Goal: Information Seeking & Learning: Learn about a topic

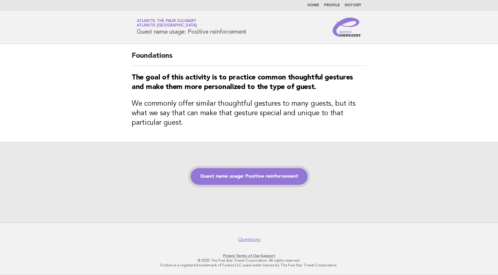
click at [259, 178] on link "Guest name usage: Positive reinforcement" at bounding box center [249, 176] width 117 height 17
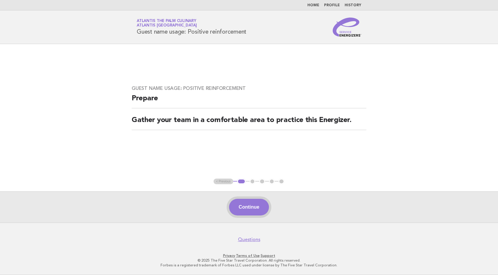
click at [257, 207] on button "Continue" at bounding box center [249, 207] width 40 height 17
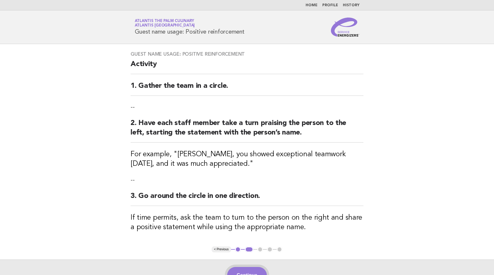
click at [248, 270] on button "Continue" at bounding box center [247, 275] width 40 height 17
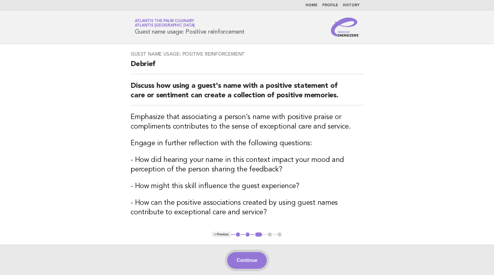
click at [244, 263] on button "Continue" at bounding box center [247, 260] width 40 height 17
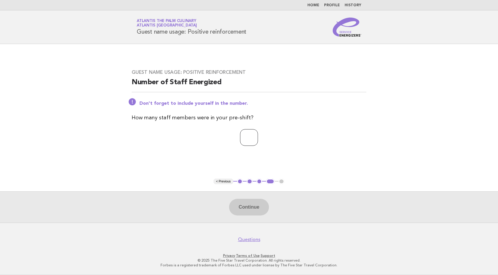
click at [255, 141] on input "number" at bounding box center [249, 137] width 18 height 17
type input "**"
click at [242, 202] on button "Continue" at bounding box center [249, 207] width 40 height 17
